Goal: Task Accomplishment & Management: Check status

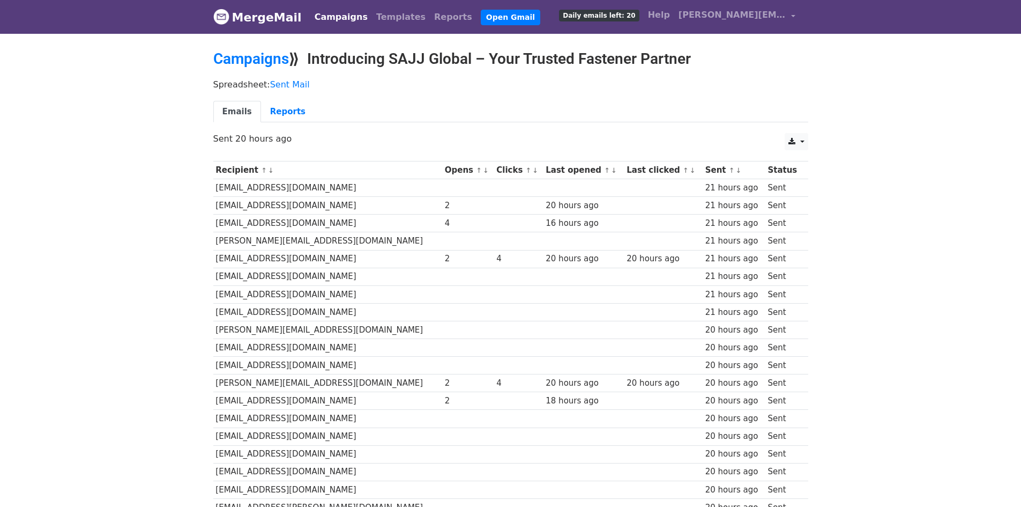
click at [294, 13] on link "MergeMail" at bounding box center [257, 17] width 88 height 23
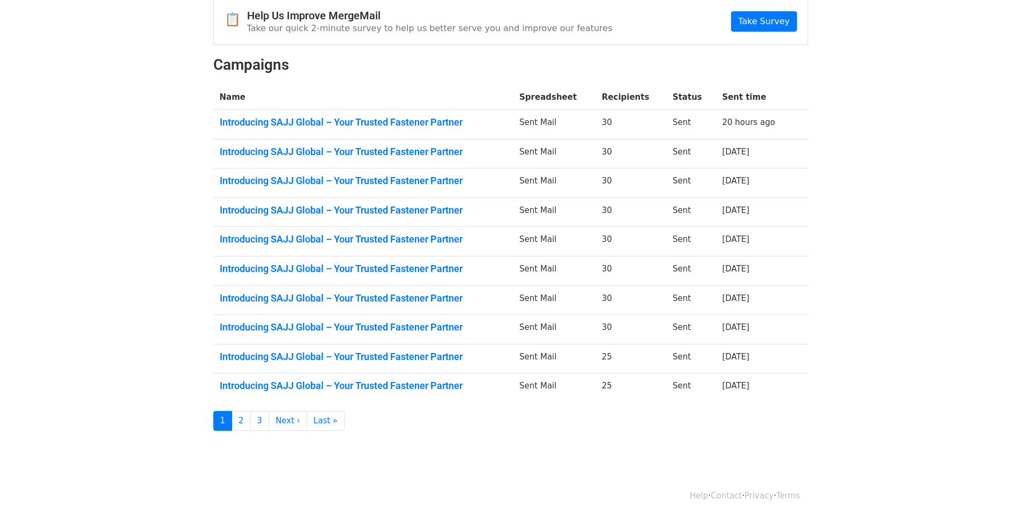
scroll to position [120, 0]
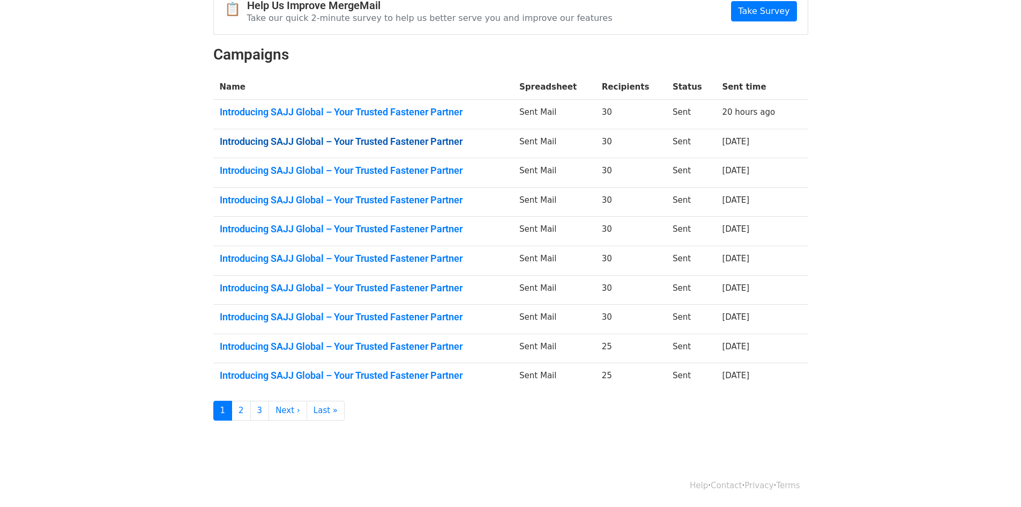
click at [292, 139] on link "Introducing SAJJ Global – Your Trusted Fastener Partner" at bounding box center [363, 142] width 287 height 12
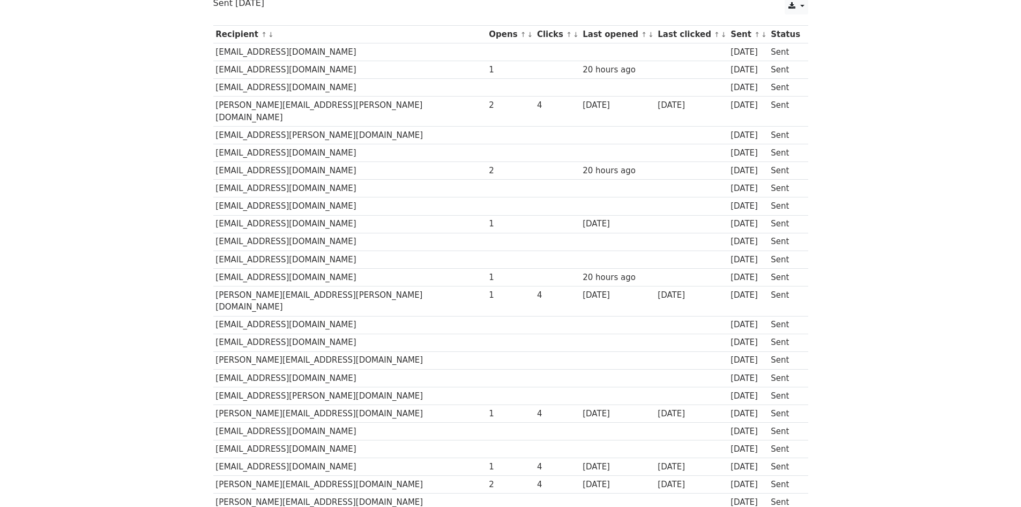
scroll to position [161, 0]
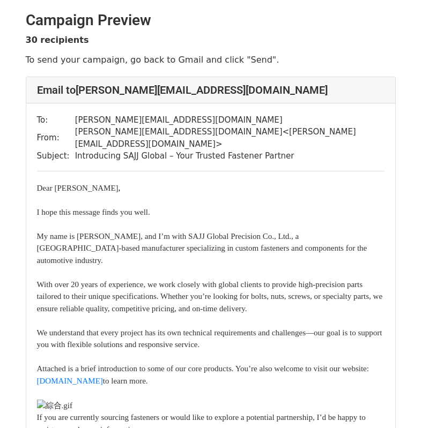
click at [371, 156] on div "To: rick@trentfast.com From: joannasu@sajjglobal.com < joannasu@sajjglobal.com …" at bounding box center [210, 389] width 369 height 572
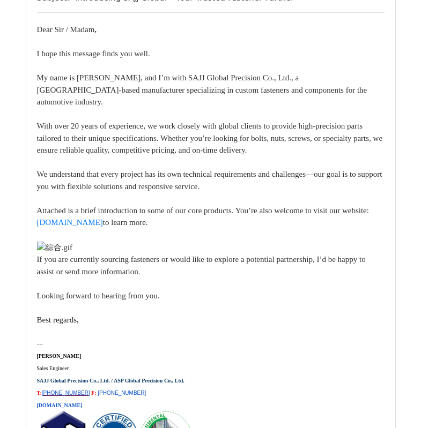
scroll to position [8737, 0]
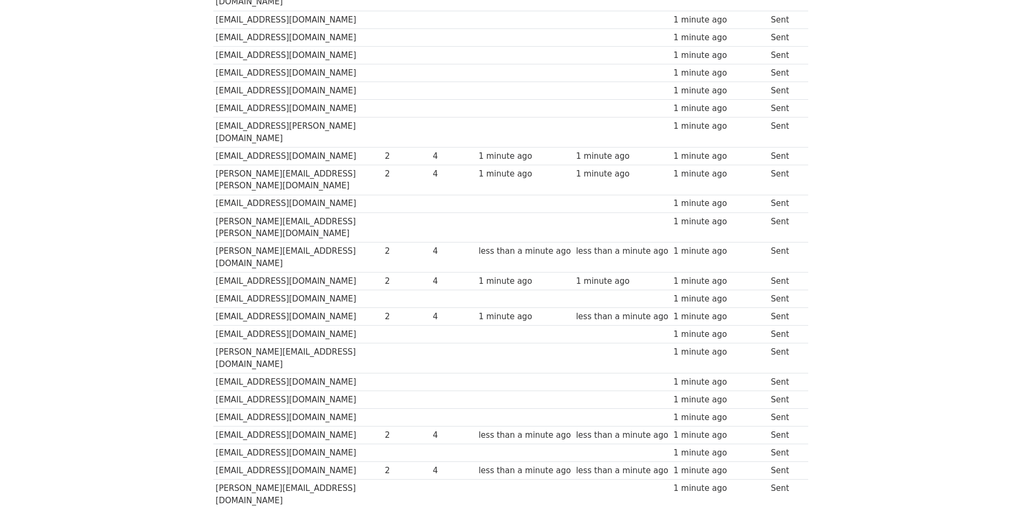
scroll to position [214, 0]
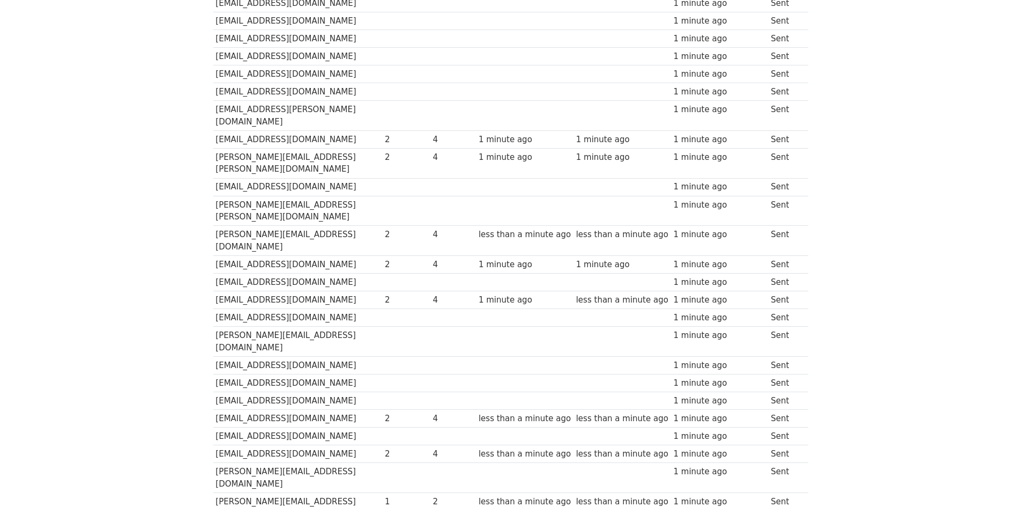
click at [811, 200] on div "Recipient ↑ ↓ Opens ↑ ↓ Clicks ↑ ↓ Last opened ↑ ↓ Last clicked ↑ ↓ Sent ↑ ↓ St…" at bounding box center [510, 271] width 611 height 660
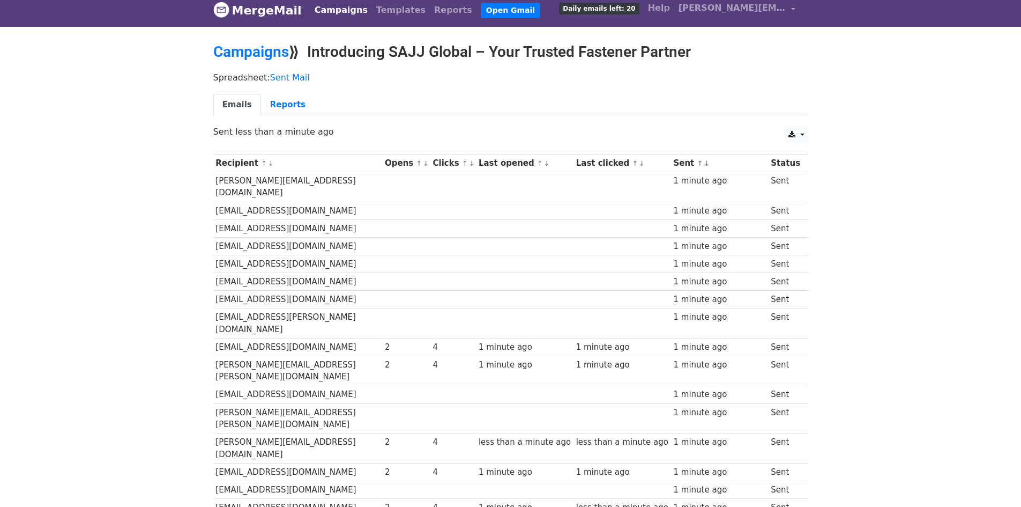
scroll to position [0, 0]
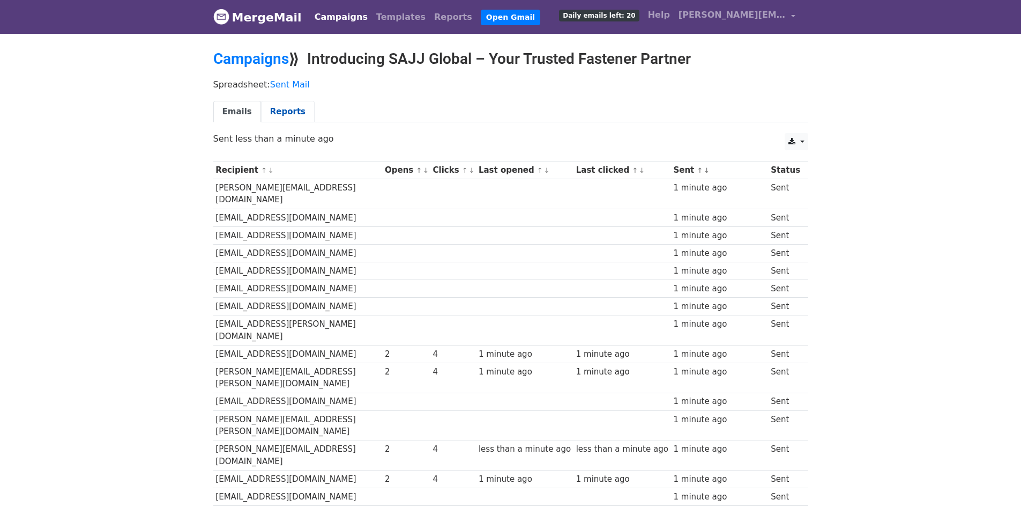
click at [285, 111] on link "Reports" at bounding box center [288, 112] width 54 height 22
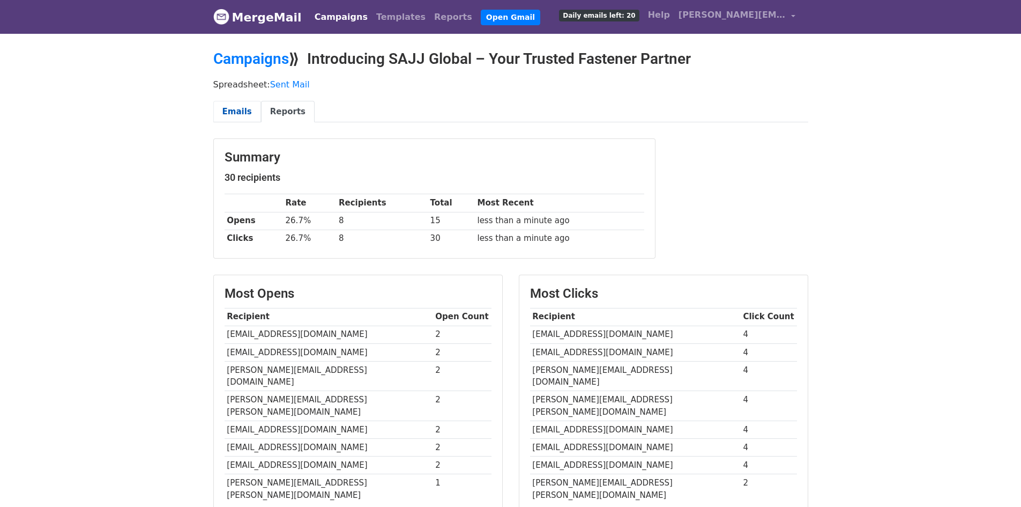
click at [247, 114] on link "Emails" at bounding box center [237, 112] width 48 height 22
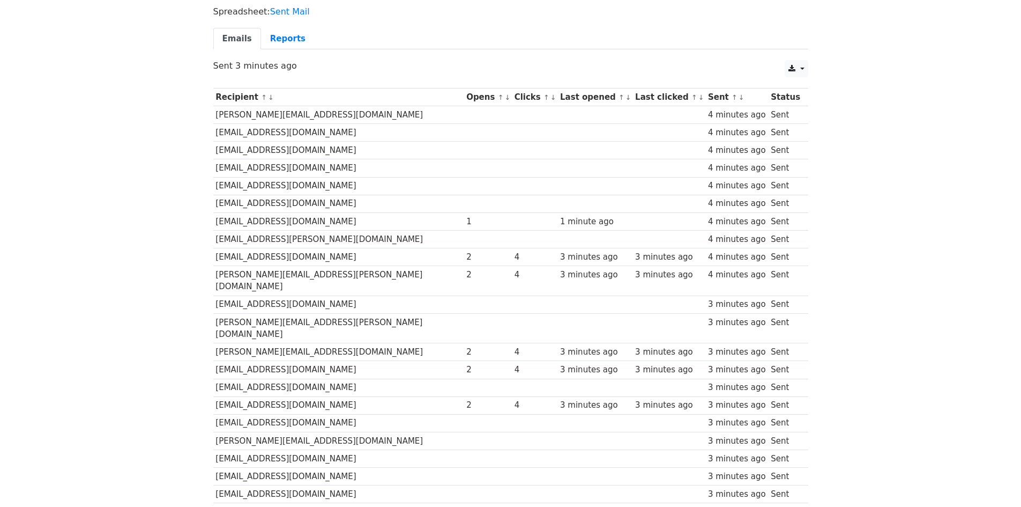
scroll to position [54, 0]
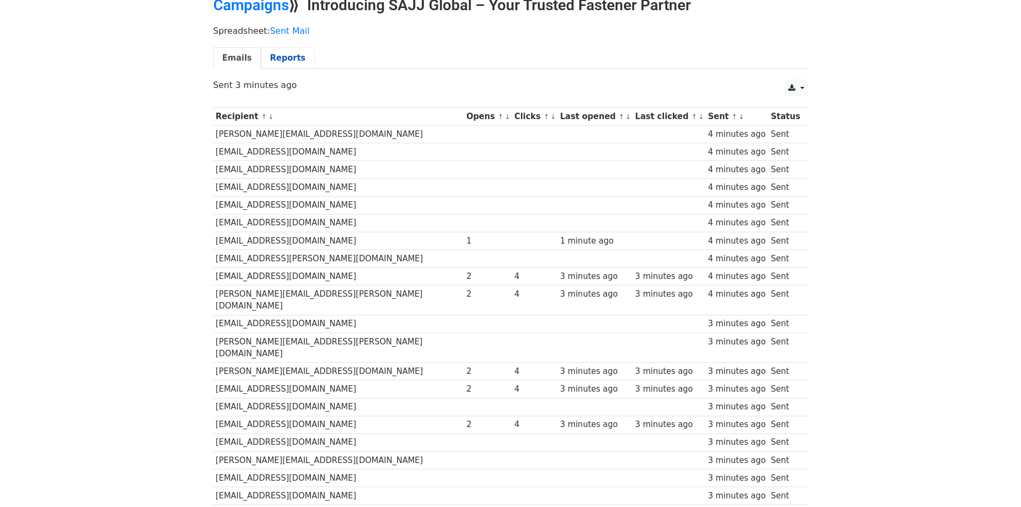
click at [272, 56] on link "Reports" at bounding box center [288, 58] width 54 height 22
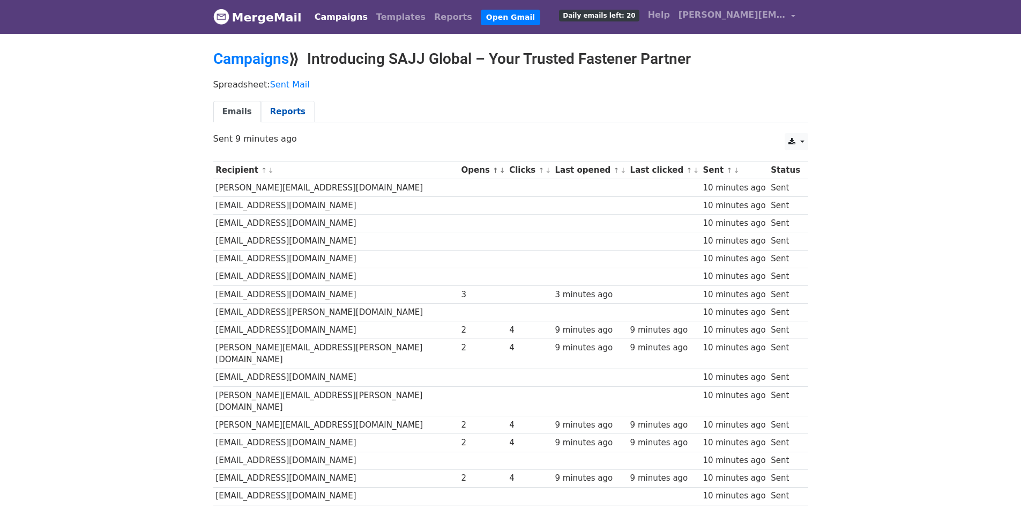
click at [296, 112] on link "Reports" at bounding box center [288, 112] width 54 height 22
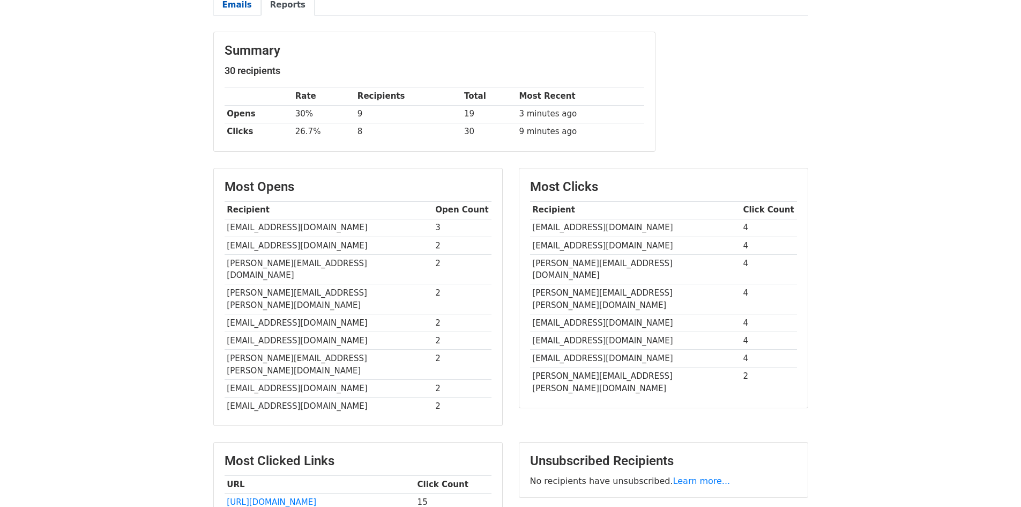
scroll to position [107, 0]
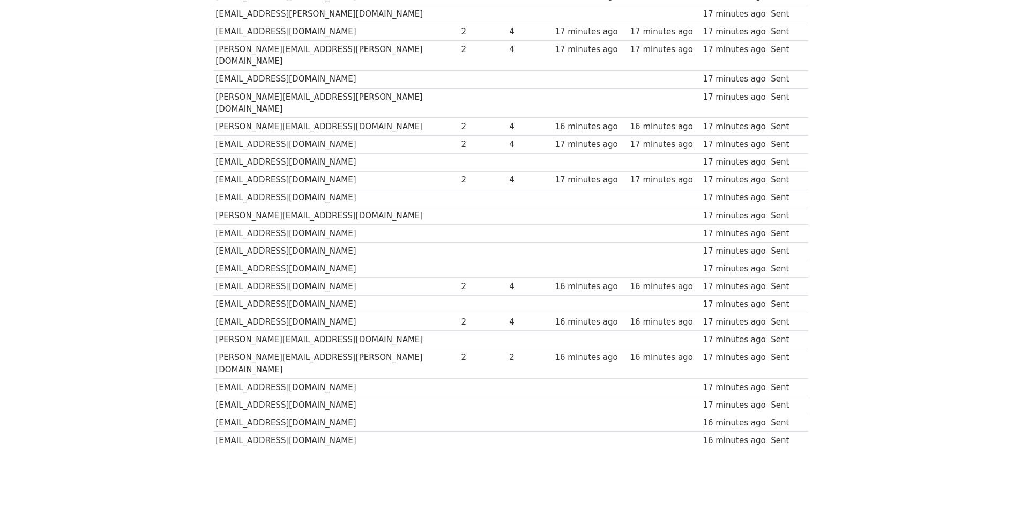
scroll to position [300, 0]
